Goal: Task Accomplishment & Management: Manage account settings

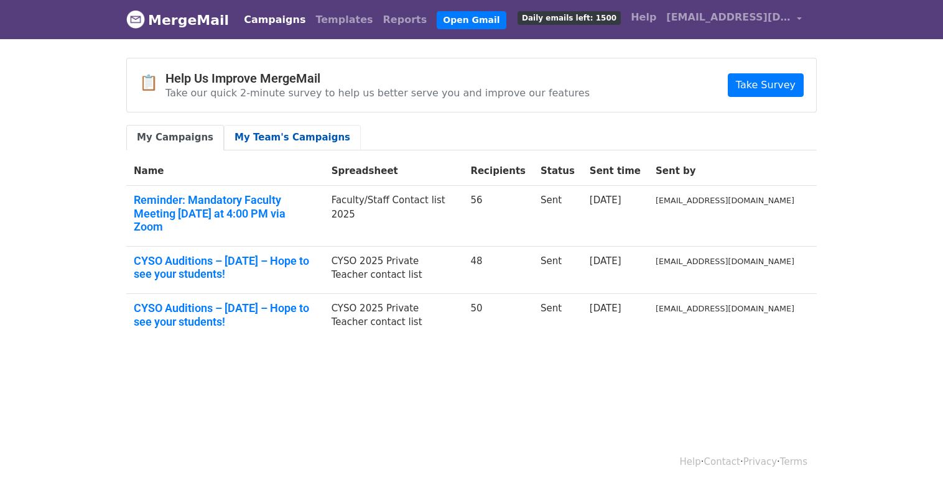
click at [261, 139] on link "My Team's Campaigns" at bounding box center [292, 138] width 137 height 26
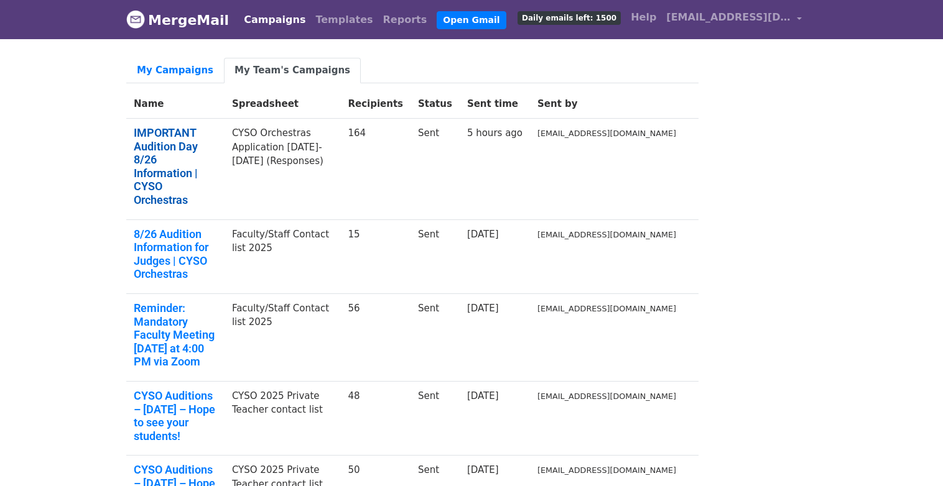
click at [183, 126] on link "IMPORTANT Audition Day 8/26 Information | CYSO Orchestras" at bounding box center [175, 166] width 83 height 81
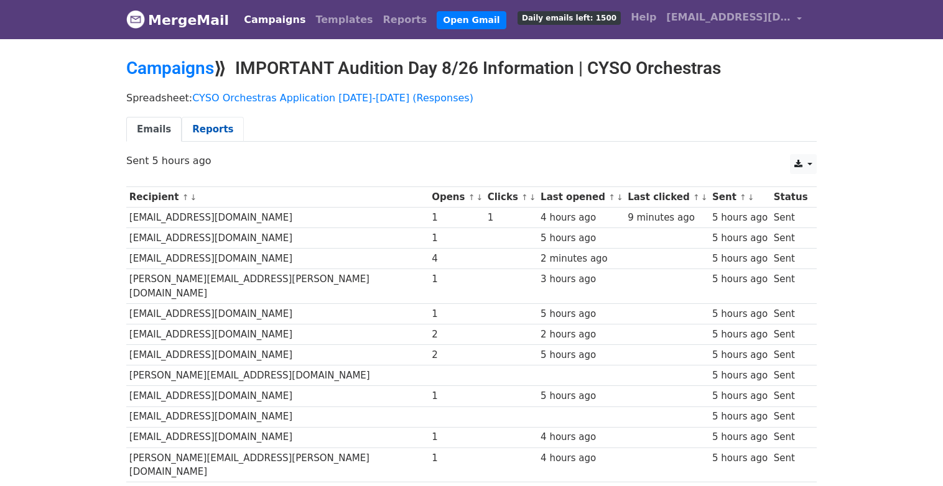
click at [204, 126] on link "Reports" at bounding box center [213, 130] width 62 height 26
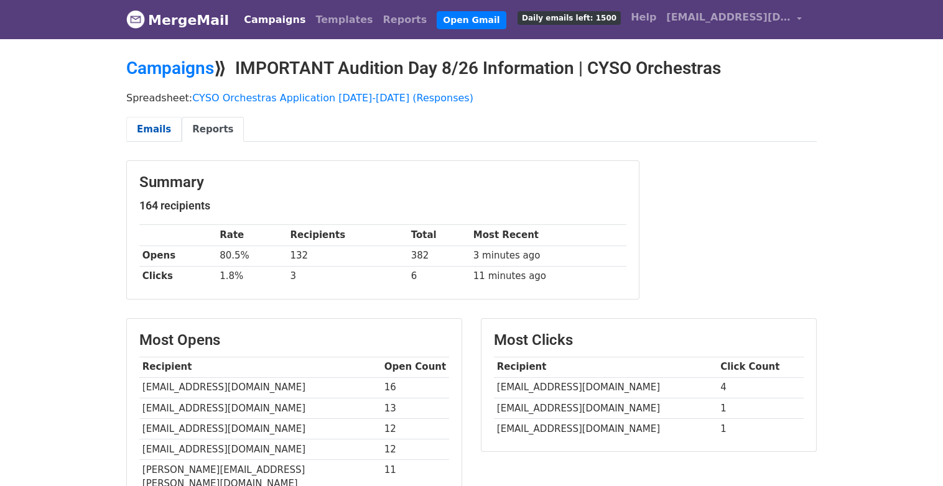
click at [149, 129] on link "Emails" at bounding box center [153, 130] width 55 height 26
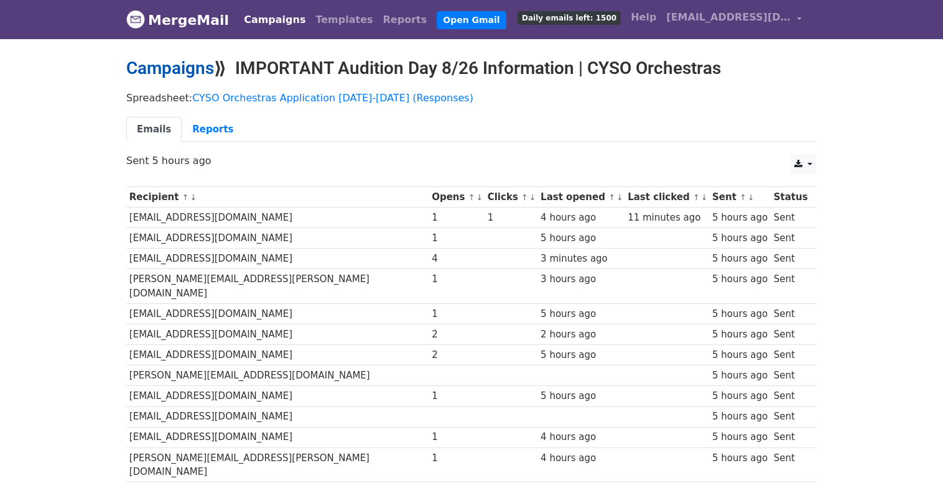
click at [183, 70] on link "Campaigns" at bounding box center [170, 68] width 88 height 21
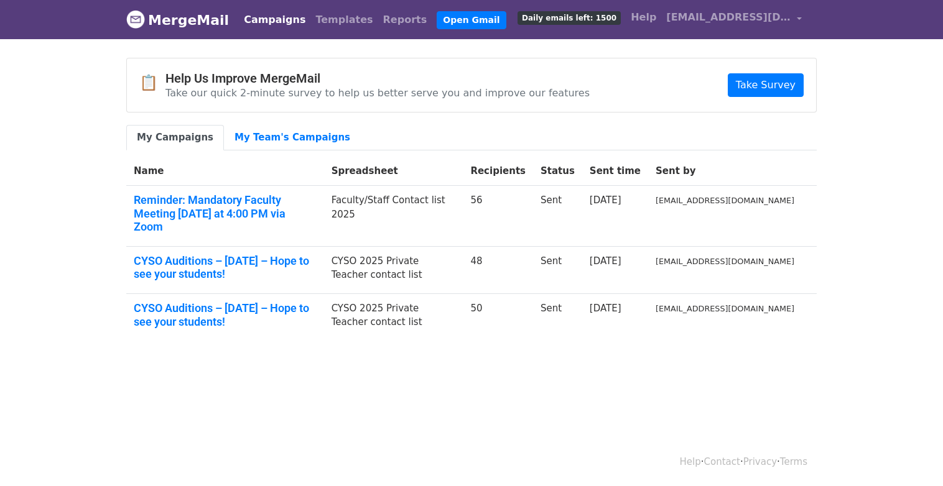
scroll to position [2, 0]
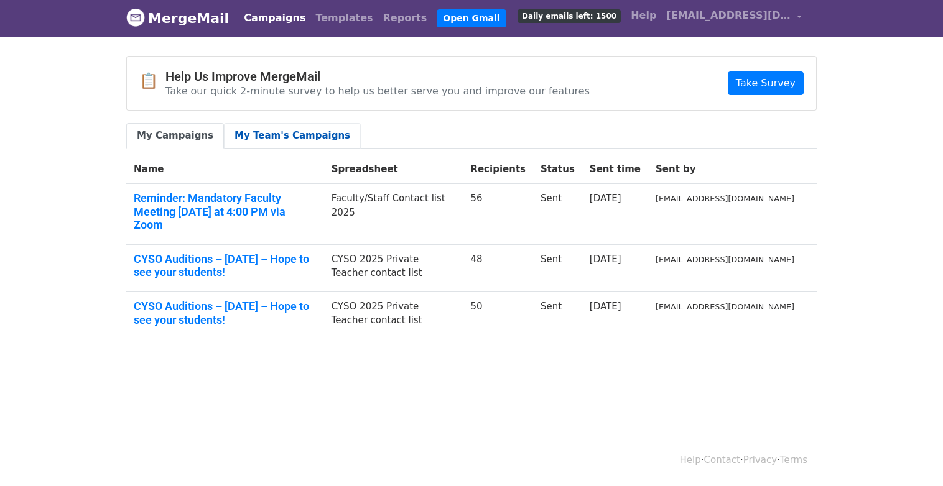
click at [281, 136] on link "My Team's Campaigns" at bounding box center [292, 136] width 137 height 26
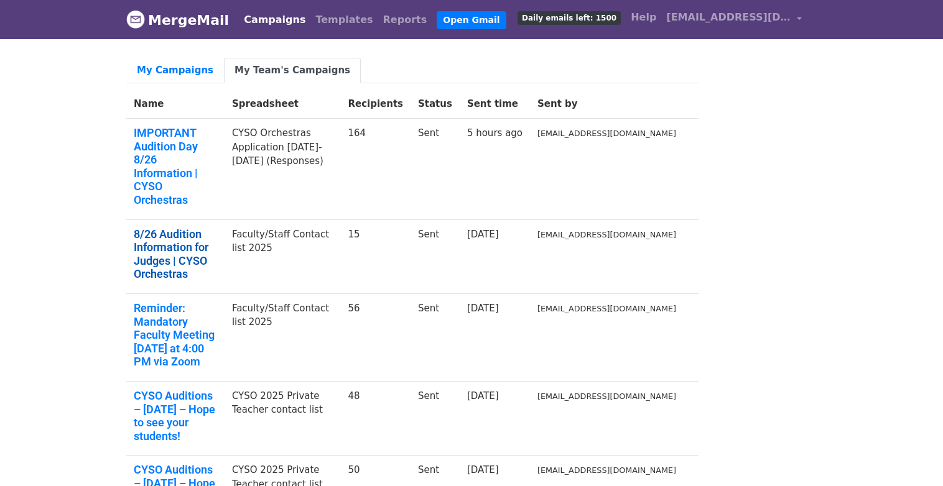
click at [184, 228] on link "8/26 Audition Information for Judges | CYSO Orchestras" at bounding box center [175, 254] width 83 height 53
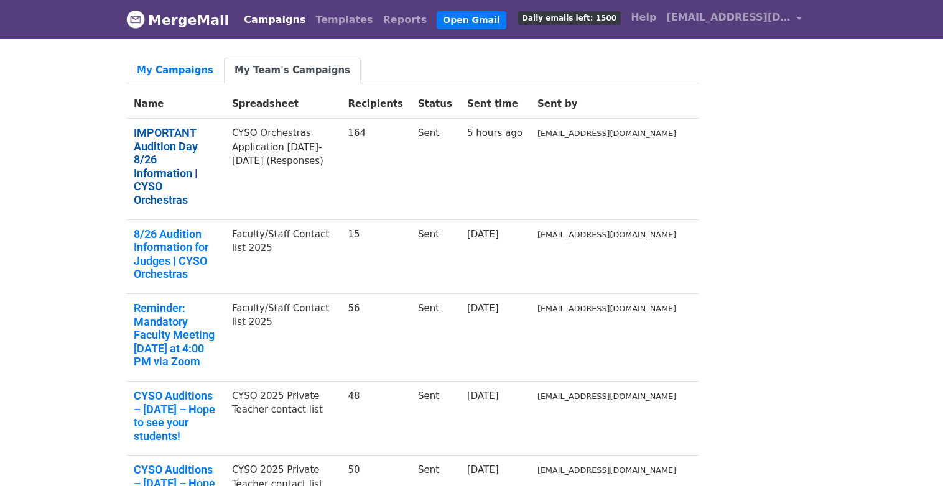
click at [205, 133] on link "IMPORTANT Audition Day 8/26 Information | CYSO Orchestras" at bounding box center [175, 166] width 83 height 81
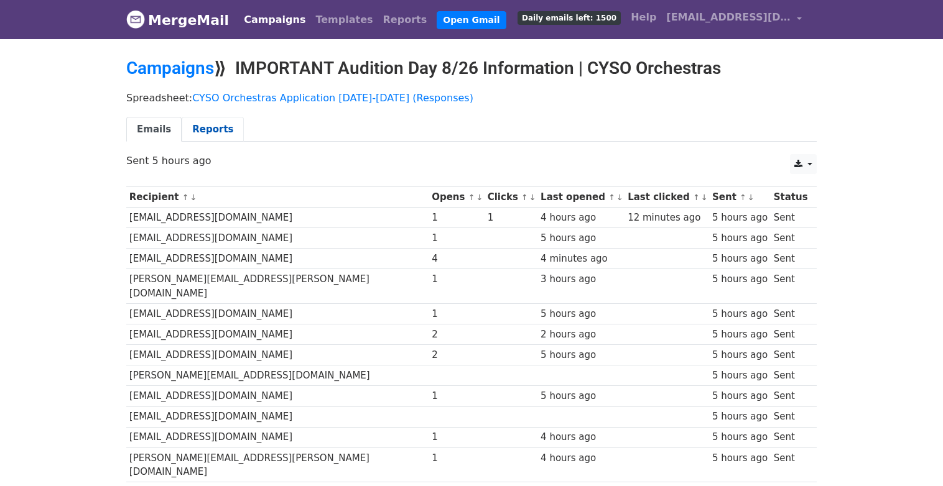
click at [206, 130] on link "Reports" at bounding box center [213, 130] width 62 height 26
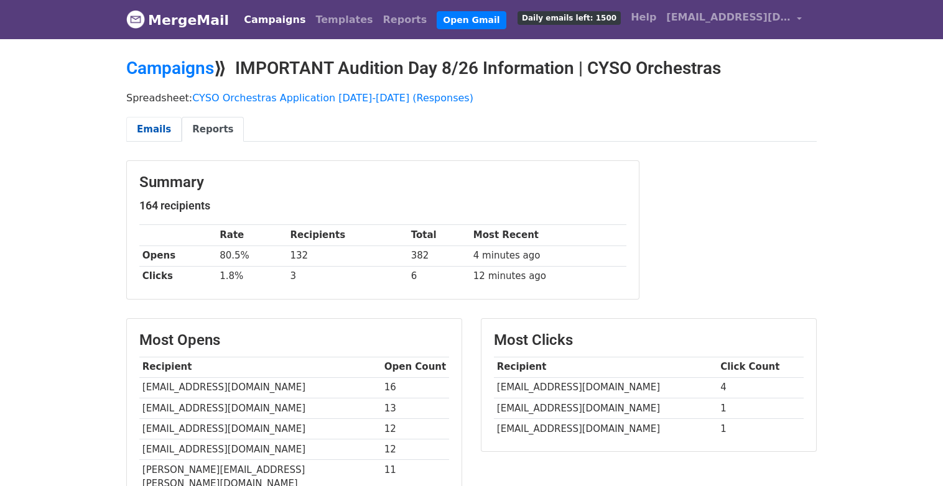
drag, startPoint x: 144, startPoint y: 134, endPoint x: 182, endPoint y: 134, distance: 37.9
click at [145, 134] on link "Emails" at bounding box center [153, 130] width 55 height 26
